Goal: Find specific page/section

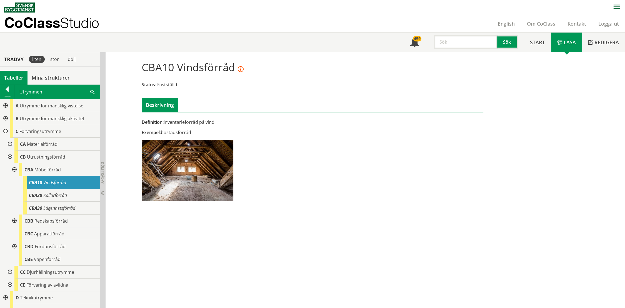
click at [89, 91] on div "Utrymmen Sök" at bounding box center [56, 92] width 85 height 14
click at [92, 93] on span at bounding box center [92, 92] width 4 height 6
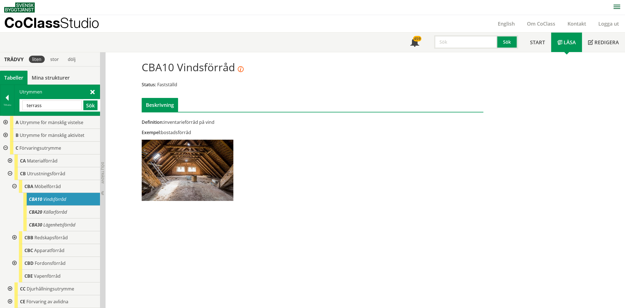
type input "terrass"
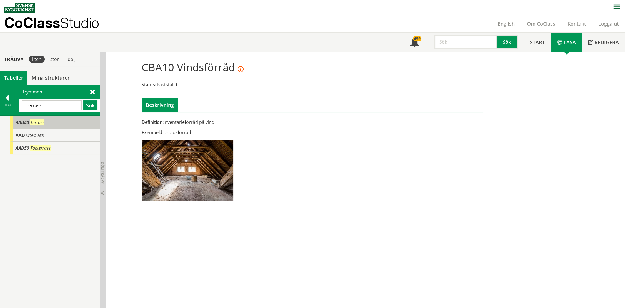
click at [49, 123] on div "AAD40 Terrass" at bounding box center [55, 122] width 90 height 13
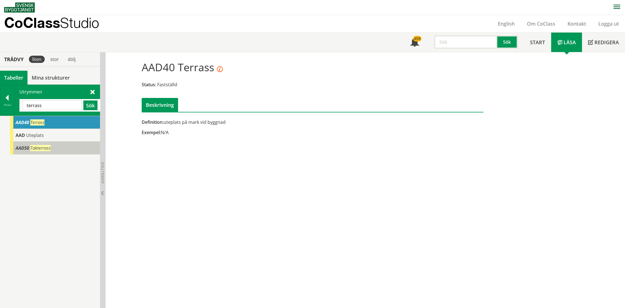
click at [39, 147] on span "Takterrass" at bounding box center [40, 148] width 20 height 6
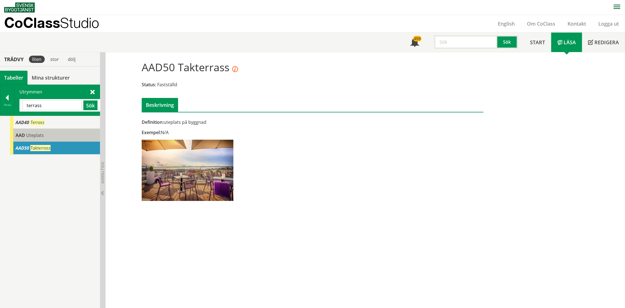
click at [40, 136] on span "Uteplats" at bounding box center [35, 135] width 18 height 6
